Goal: Navigation & Orientation: Find specific page/section

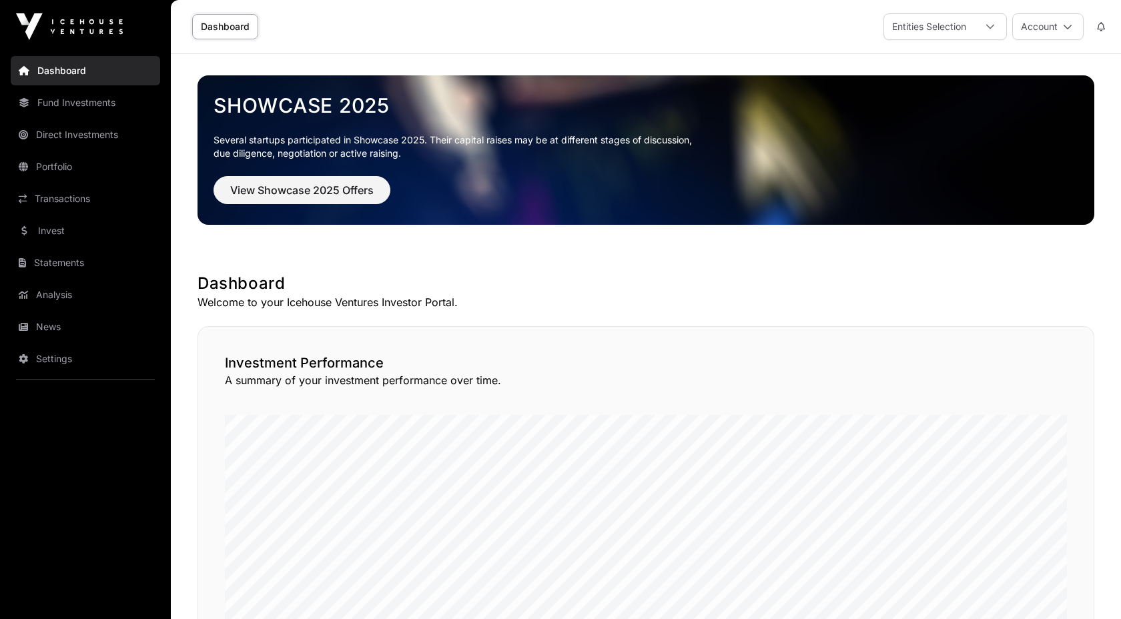
click at [95, 127] on link "Direct Investments" at bounding box center [85, 134] width 149 height 29
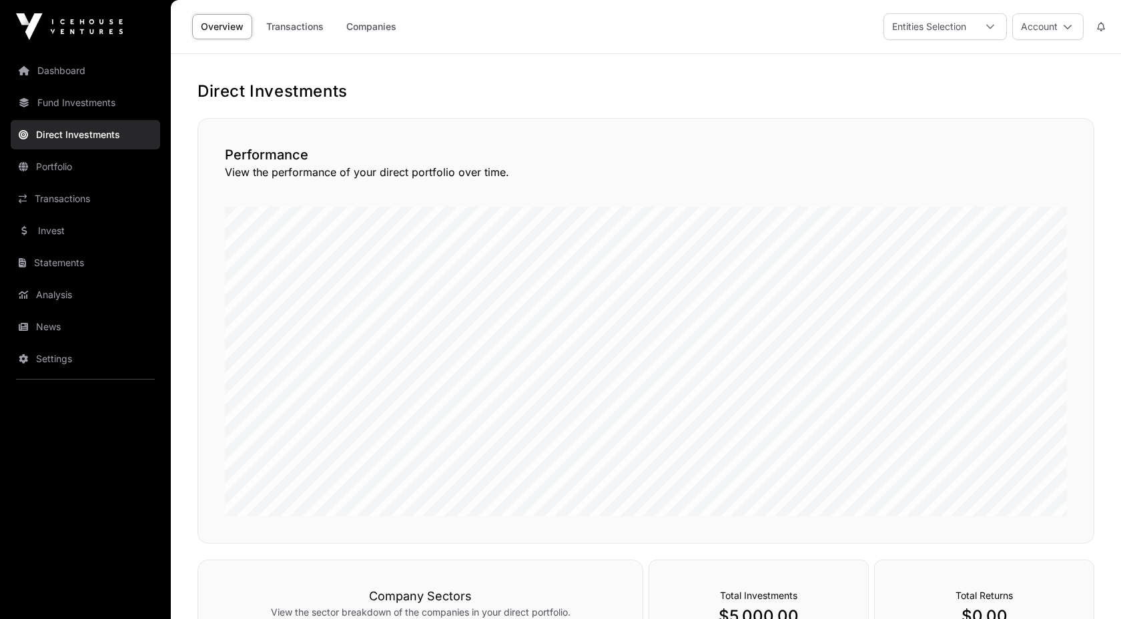
click at [90, 71] on link "Dashboard" at bounding box center [85, 70] width 149 height 29
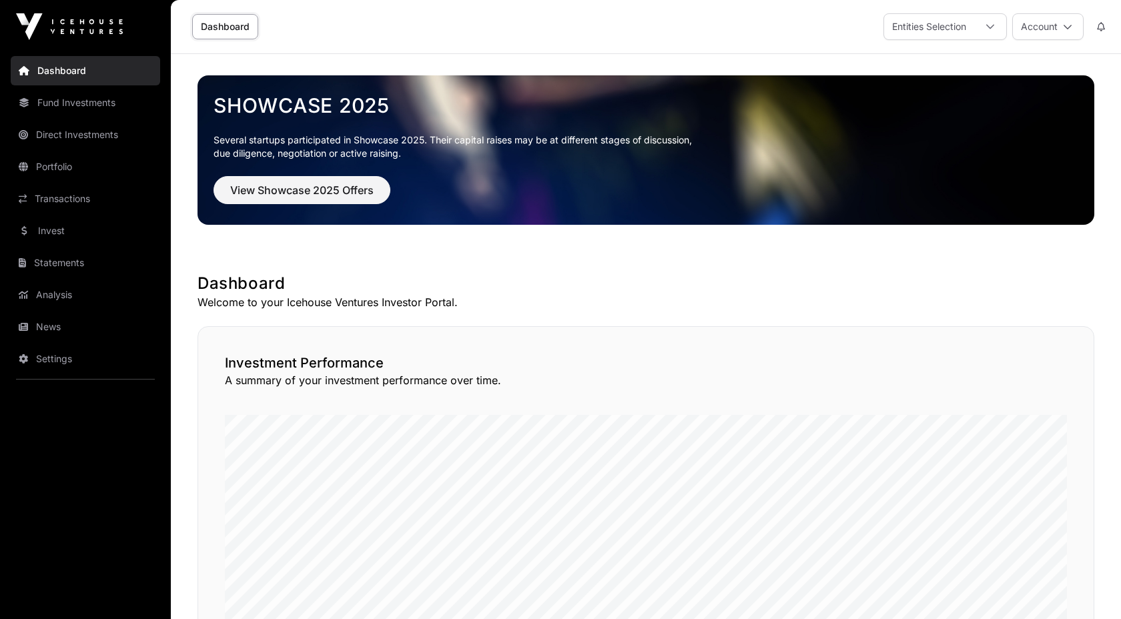
click at [84, 173] on link "Portfolio" at bounding box center [85, 166] width 149 height 29
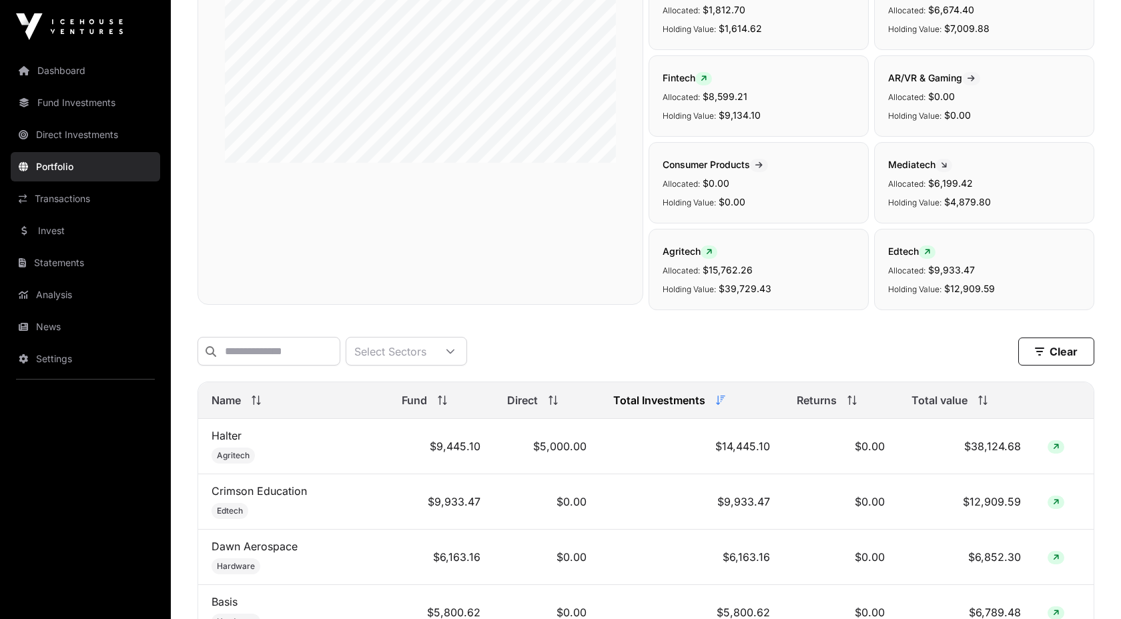
scroll to position [320, 0]
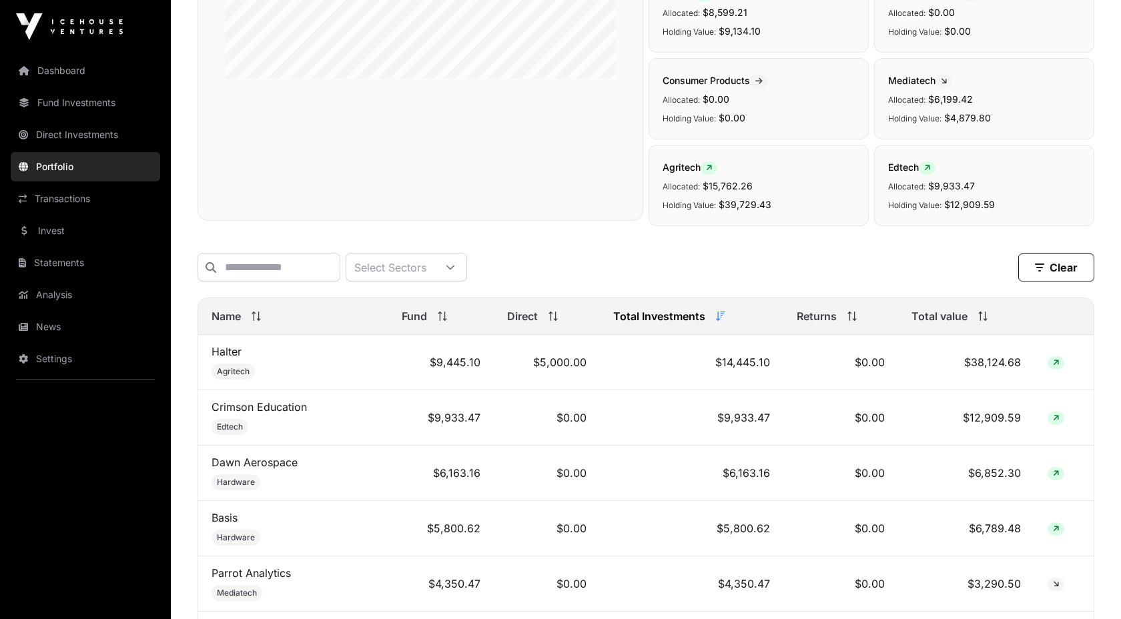
click at [967, 323] on span "Total value" at bounding box center [939, 316] width 56 height 16
click at [898, 318] on th "Total value" at bounding box center [966, 316] width 136 height 37
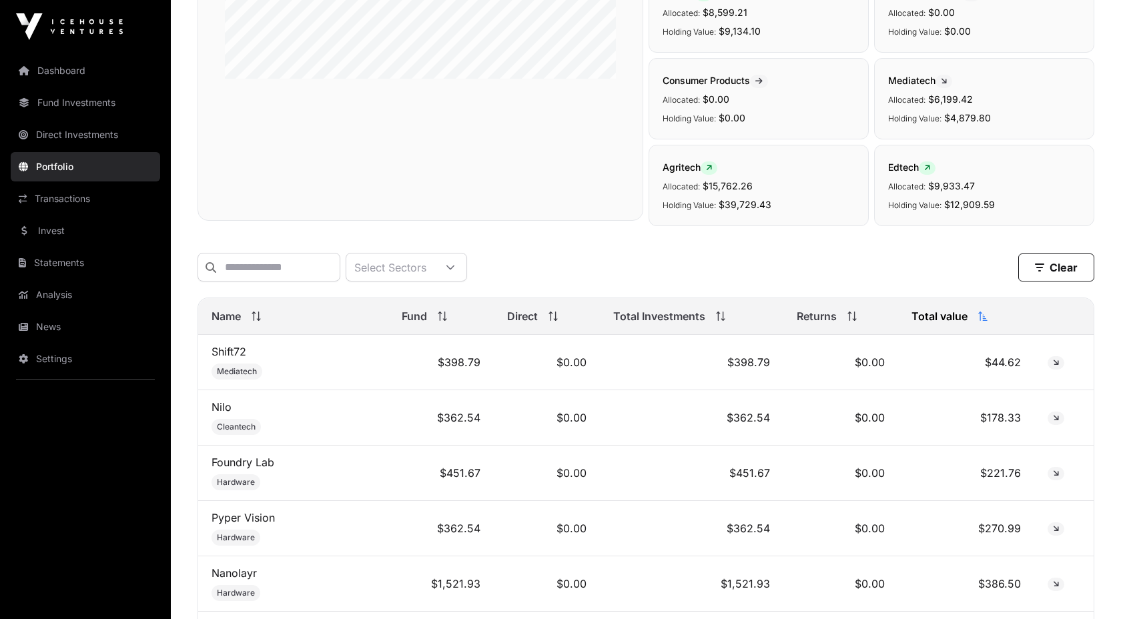
click at [716, 314] on icon at bounding box center [718, 313] width 4 height 3
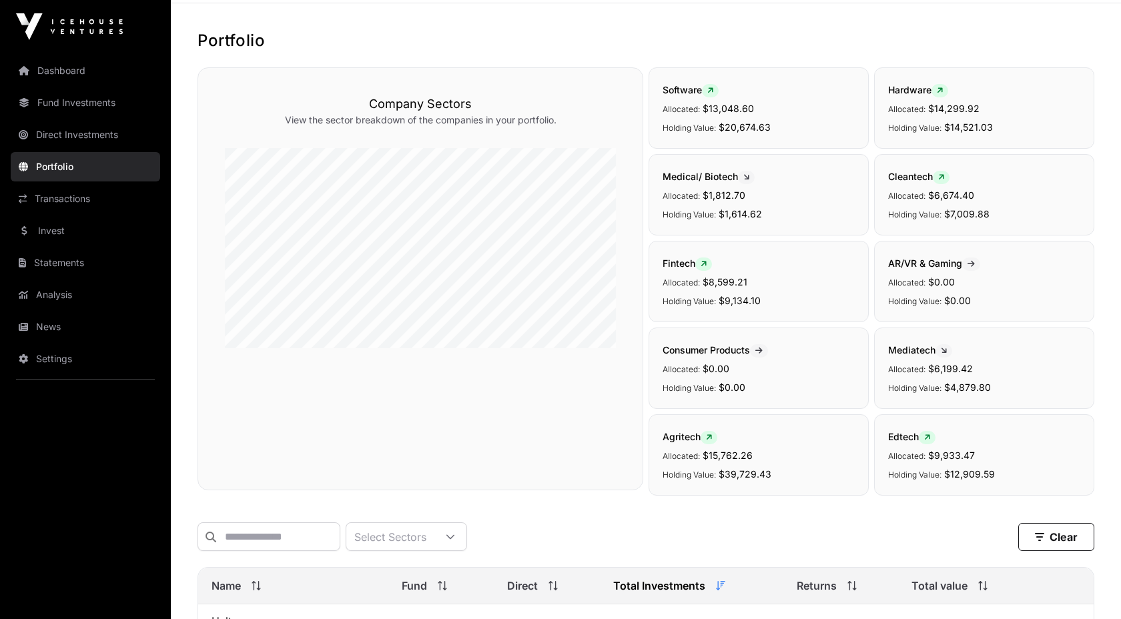
scroll to position [0, 0]
